Goal: Transaction & Acquisition: Book appointment/travel/reservation

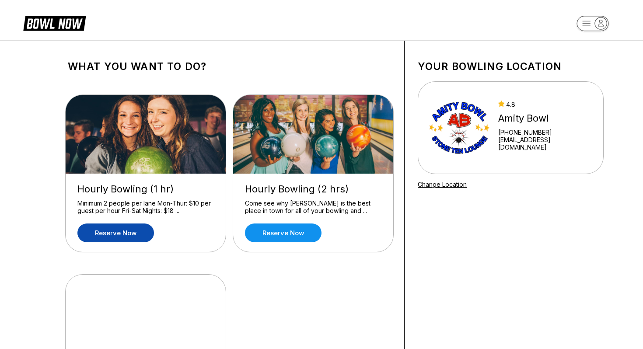
click at [117, 239] on link "Reserve now" at bounding box center [115, 232] width 77 height 19
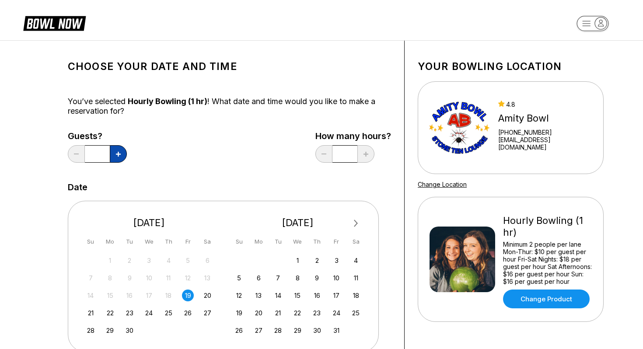
click at [118, 154] on icon at bounding box center [118, 154] width 5 height 5
type input "*"
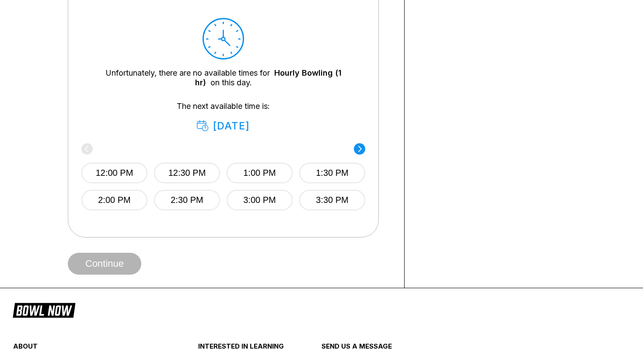
scroll to position [403, 0]
click at [359, 147] on circle at bounding box center [359, 148] width 11 height 11
click at [266, 199] on button "7:00 PM" at bounding box center [260, 199] width 66 height 21
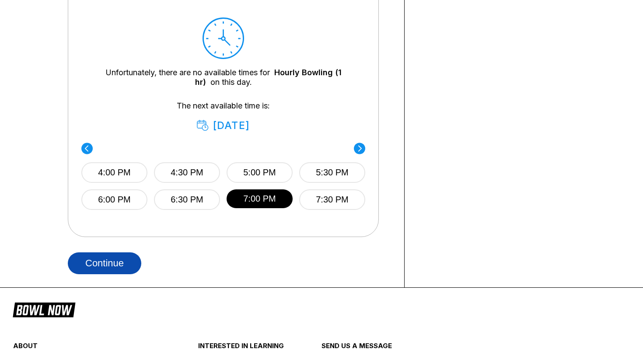
click at [111, 263] on button "Continue" at bounding box center [104, 263] width 73 height 22
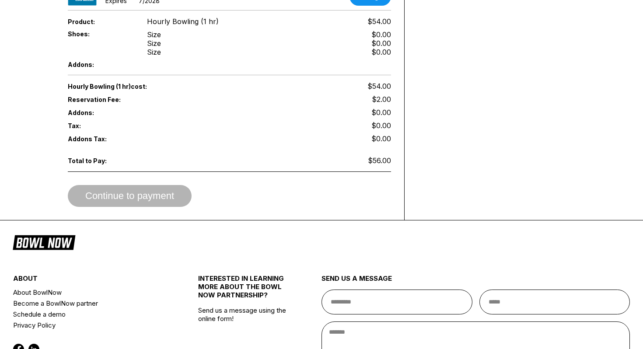
scroll to position [402, 0]
